Goal: Navigation & Orientation: Find specific page/section

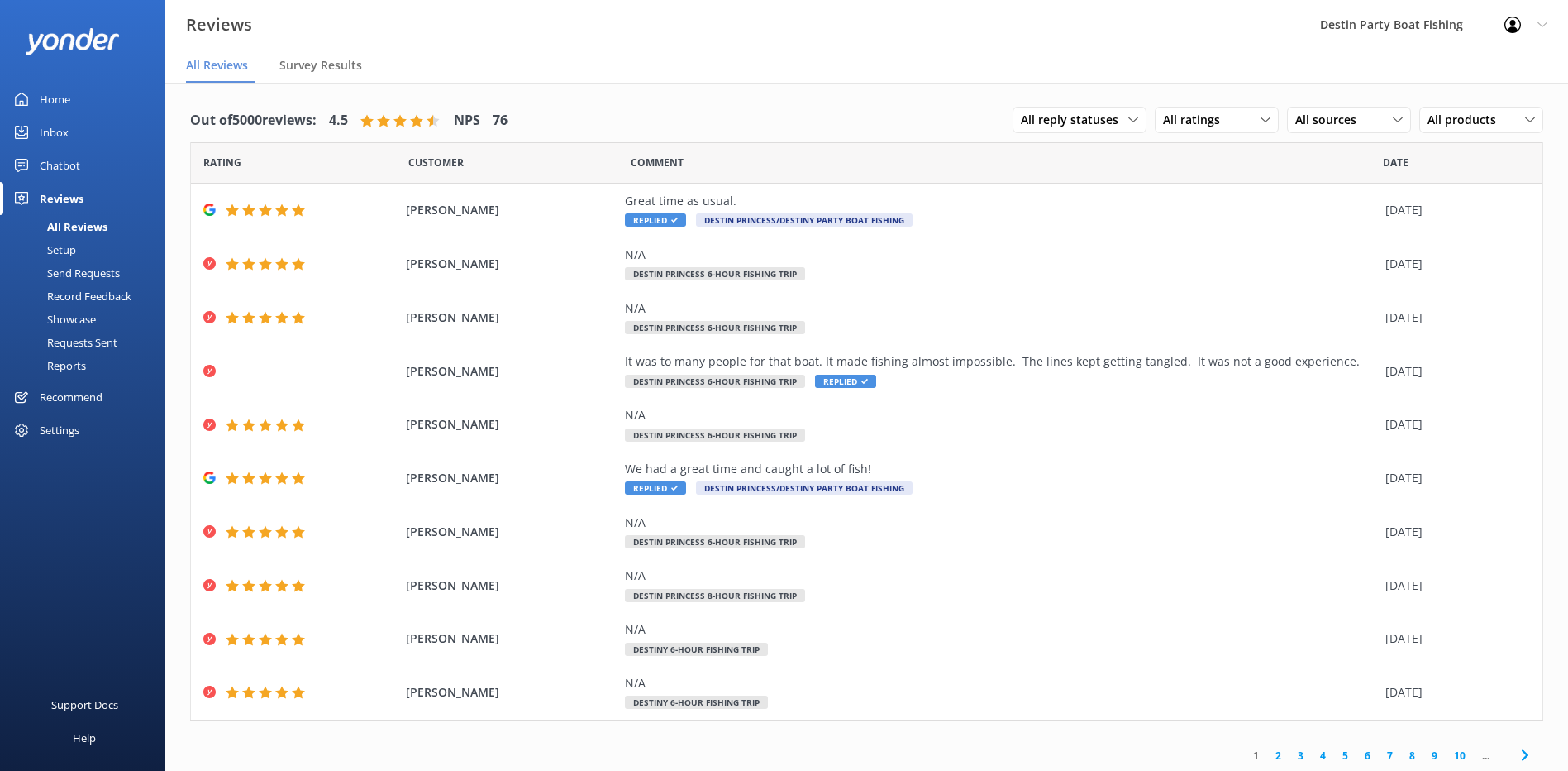
click at [55, 86] on div "Home" at bounding box center [54, 99] width 30 height 33
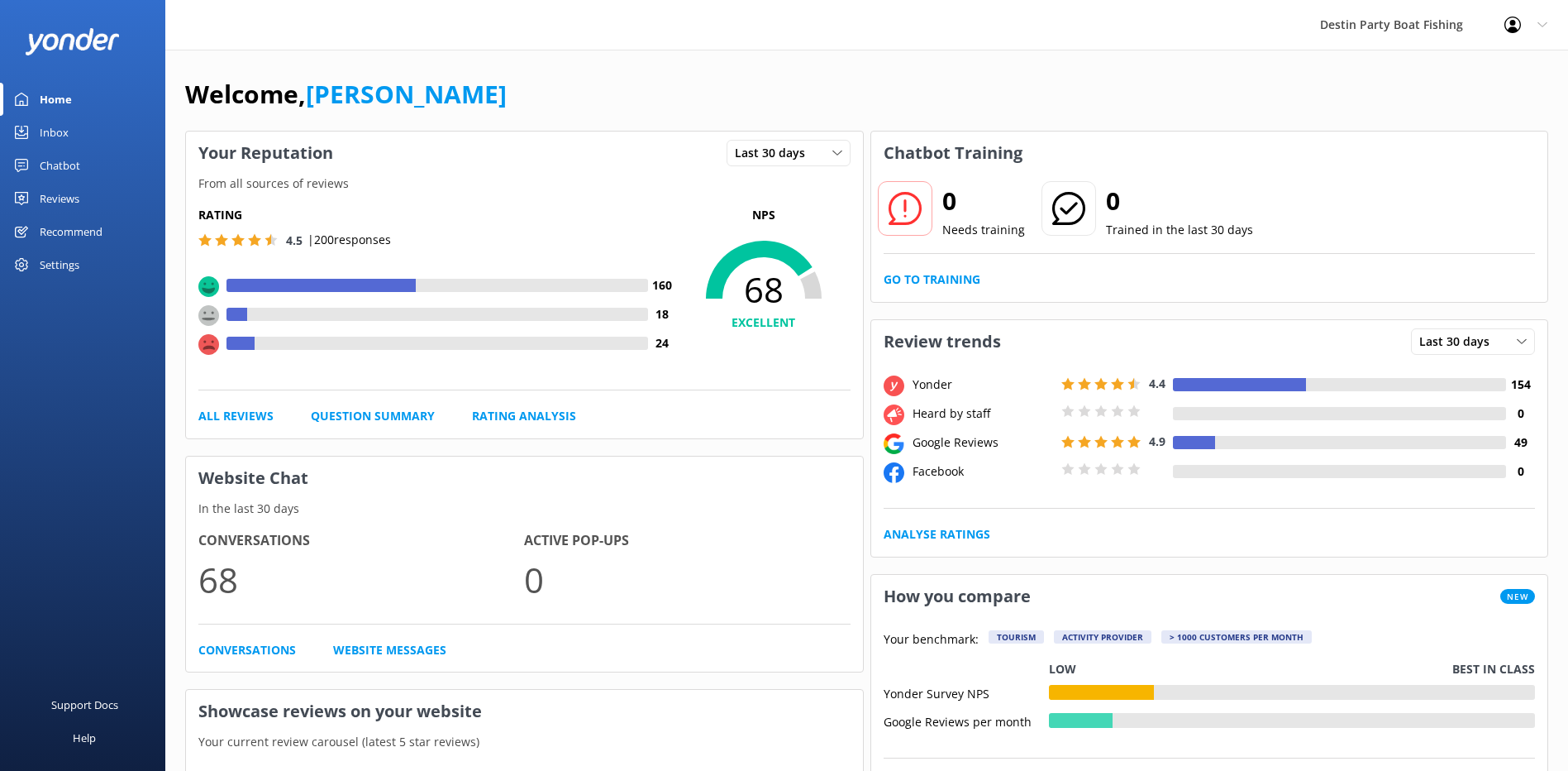
click at [49, 136] on div "Inbox" at bounding box center [53, 133] width 29 height 33
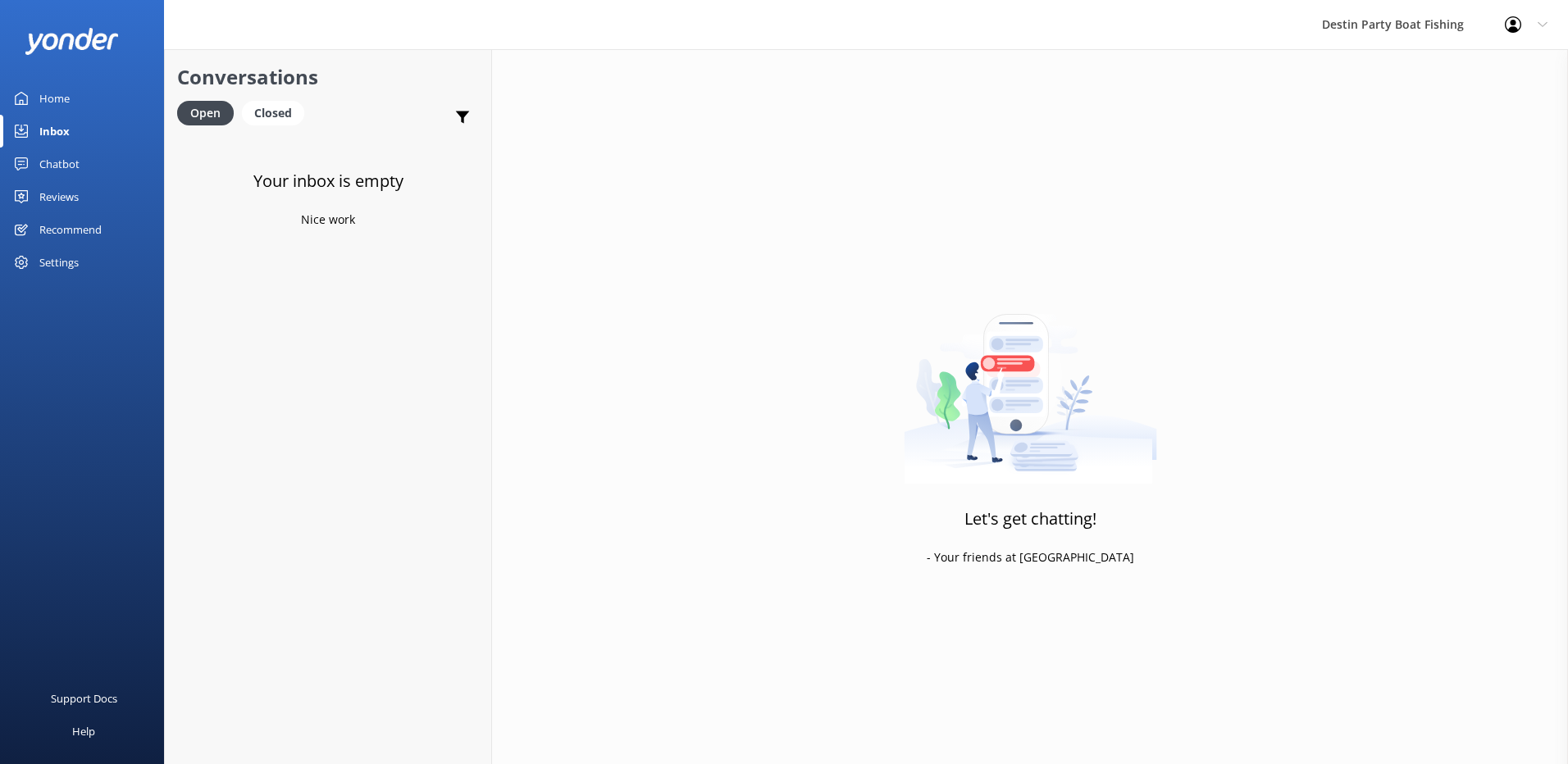
click at [57, 200] on div "Reviews" at bounding box center [59, 197] width 39 height 33
